Goal: Task Accomplishment & Management: Manage account settings

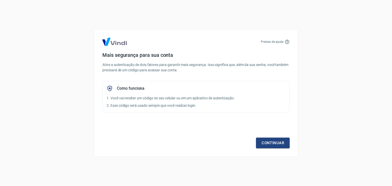
click at [193, 99] on p "1. Você vai receber um código no seu celular ou em um aplicativo de autenticaçã…" at bounding box center [196, 98] width 179 height 5
click at [276, 145] on link "Continuar" at bounding box center [273, 143] width 34 height 11
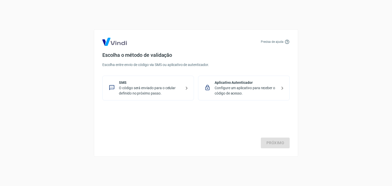
click at [144, 89] on p "O código será enviado para o celular definido no próximo passo." at bounding box center [150, 90] width 63 height 11
click at [280, 140] on link "Próximo" at bounding box center [275, 143] width 29 height 11
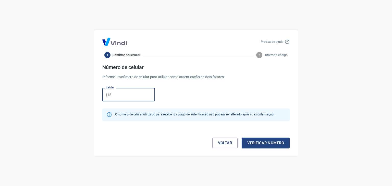
type input "[PHONE_NUMBER]"
click at [265, 143] on button "Verificar número" at bounding box center [266, 143] width 48 height 11
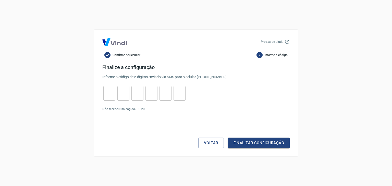
click at [111, 94] on input "tel" at bounding box center [109, 93] width 12 height 11
type input "9"
type input "1"
type input "9"
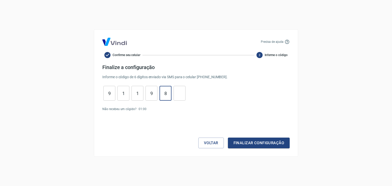
type input "8"
type input "1"
click at [253, 141] on button "Finalizar configuração" at bounding box center [259, 143] width 62 height 11
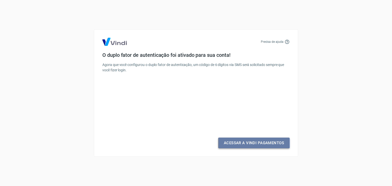
click at [248, 142] on link "Acessar a Vindi Pagamentos" at bounding box center [253, 143] width 71 height 11
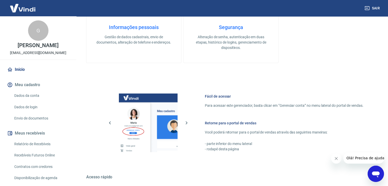
scroll to position [255, 0]
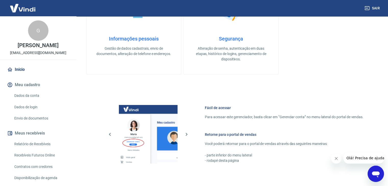
click at [18, 75] on link "Início" at bounding box center [38, 69] width 64 height 11
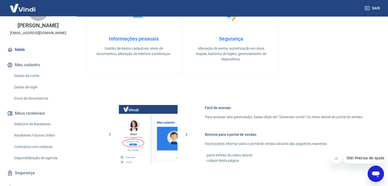
scroll to position [0, 0]
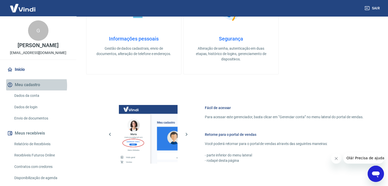
click at [24, 91] on button "Meu cadastro" at bounding box center [38, 84] width 64 height 11
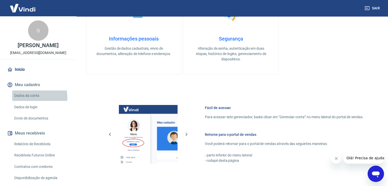
click at [28, 101] on link "Dados da conta" at bounding box center [41, 96] width 58 height 10
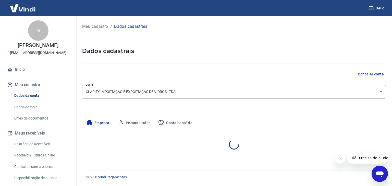
select select "SP"
select select "business"
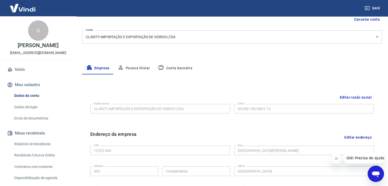
scroll to position [51, 0]
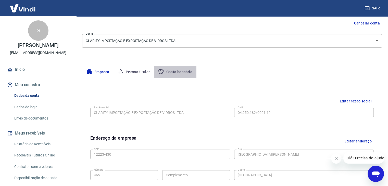
click at [177, 71] on button "Conta bancária" at bounding box center [175, 72] width 43 height 12
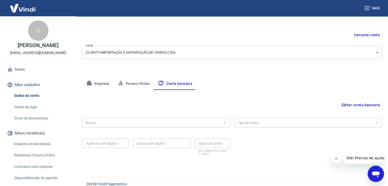
scroll to position [46, 0]
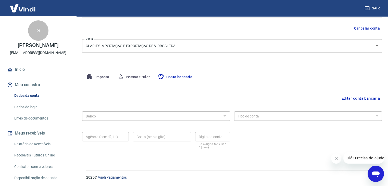
click at [22, 113] on link "Dados de login" at bounding box center [41, 107] width 58 height 10
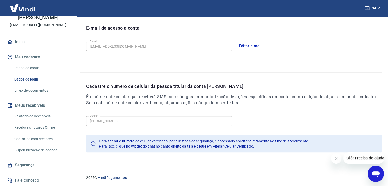
scroll to position [33, 0]
click at [32, 92] on link "Envio de documentos" at bounding box center [41, 90] width 58 height 10
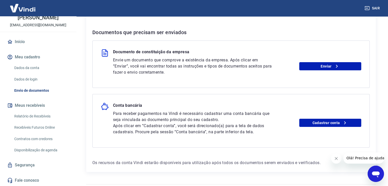
scroll to position [102, 0]
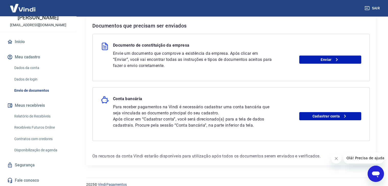
click at [37, 117] on link "Relatório de Recebíveis" at bounding box center [41, 116] width 58 height 10
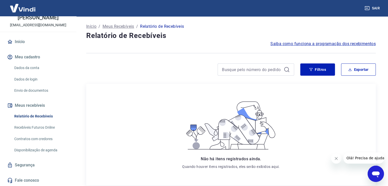
click at [39, 128] on link "Recebíveis Futuros Online" at bounding box center [41, 127] width 58 height 10
